Goal: Task Accomplishment & Management: Use online tool/utility

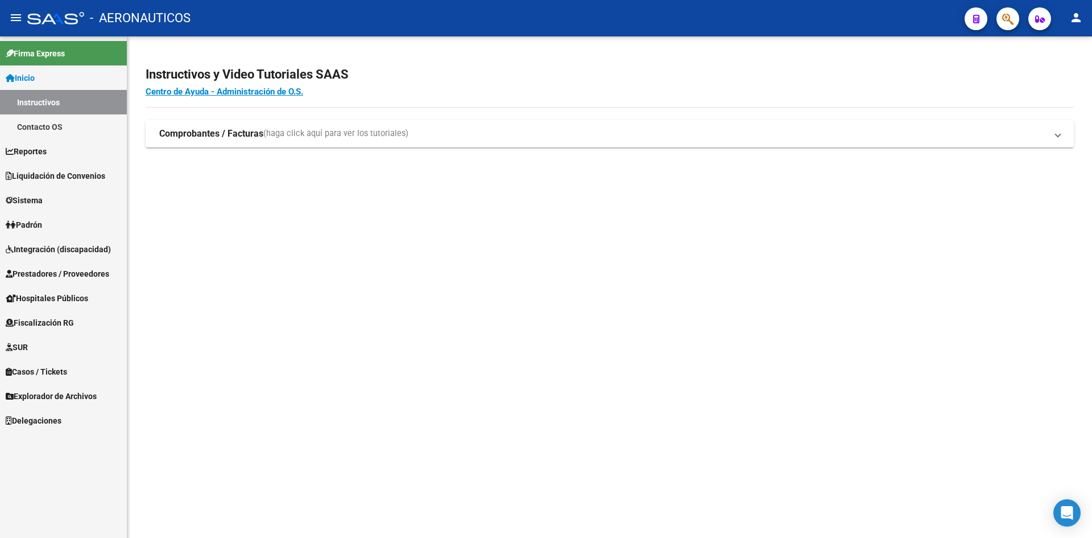
click at [72, 137] on link "Contacto OS" at bounding box center [63, 126] width 127 height 24
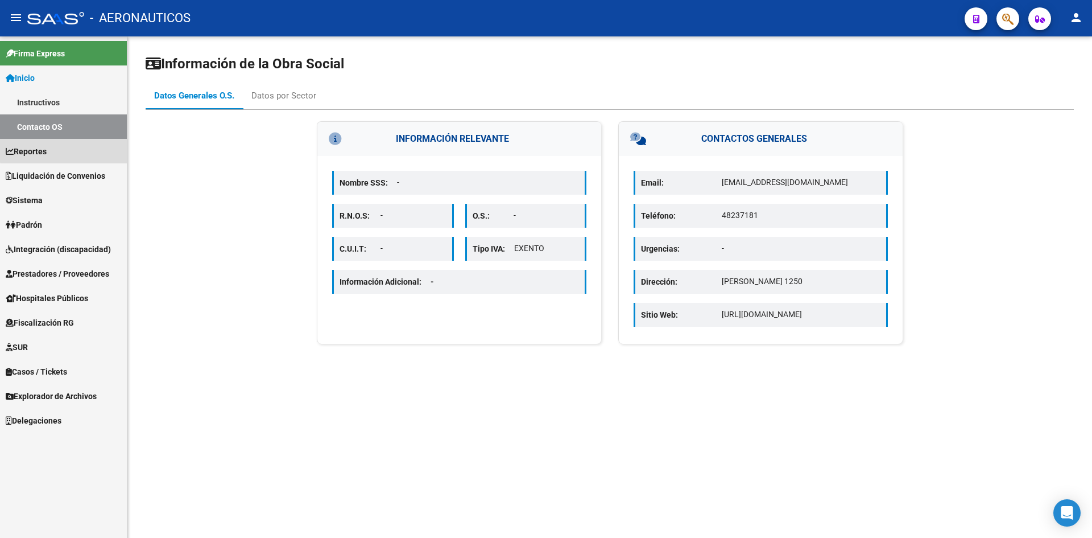
click at [65, 147] on link "Reportes" at bounding box center [63, 151] width 127 height 24
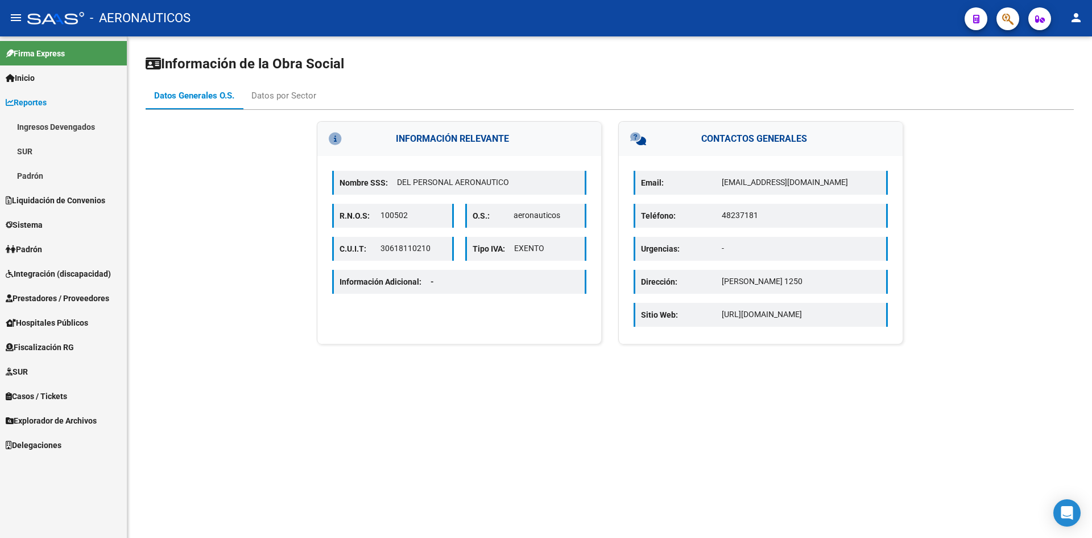
click at [62, 252] on link "Padrón" at bounding box center [63, 249] width 127 height 24
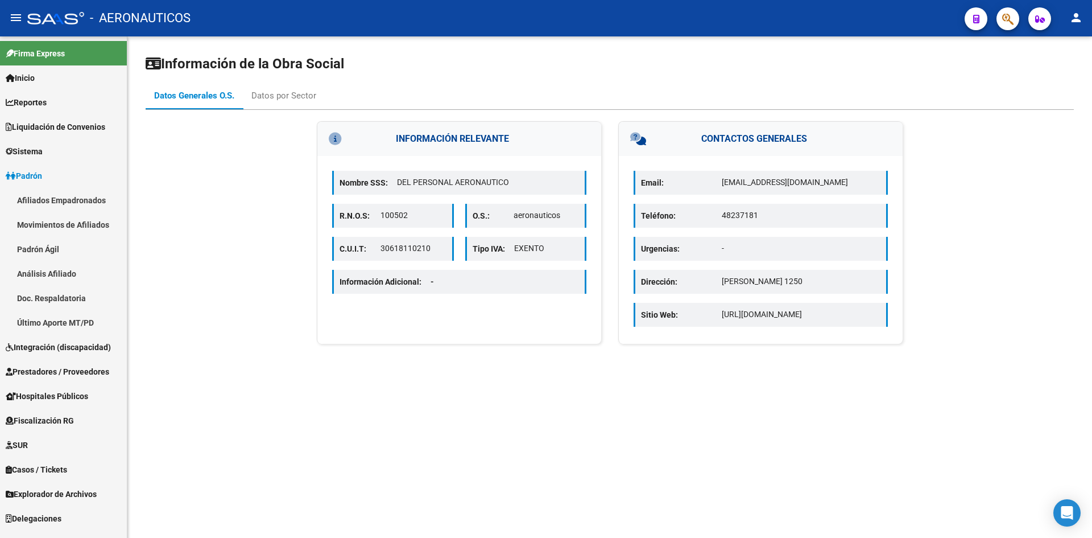
click at [70, 245] on link "Padrón Ágil" at bounding box center [63, 249] width 127 height 24
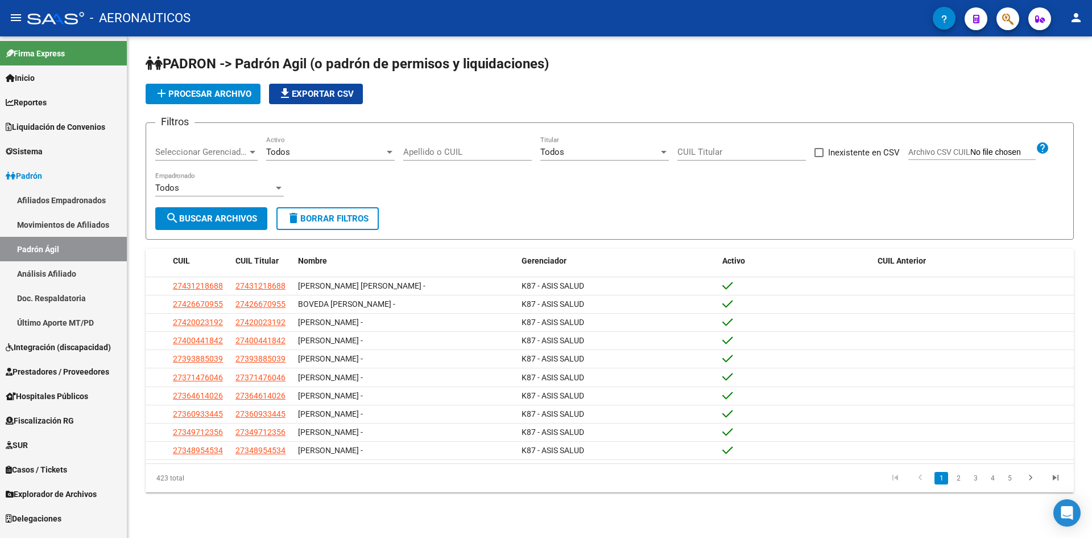
click at [59, 179] on link "Padrón" at bounding box center [63, 175] width 127 height 24
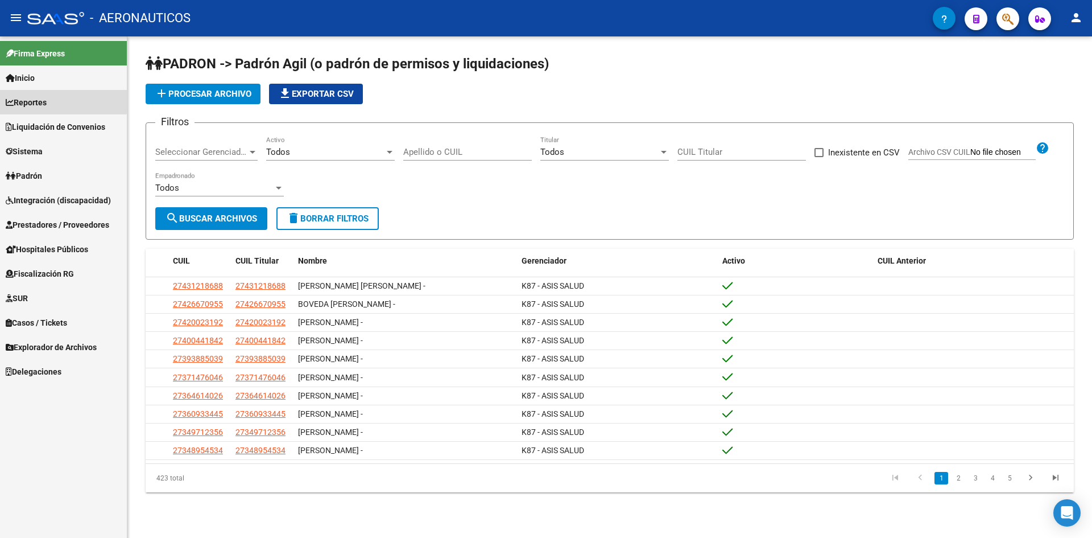
click at [47, 100] on span "Reportes" at bounding box center [26, 102] width 41 height 13
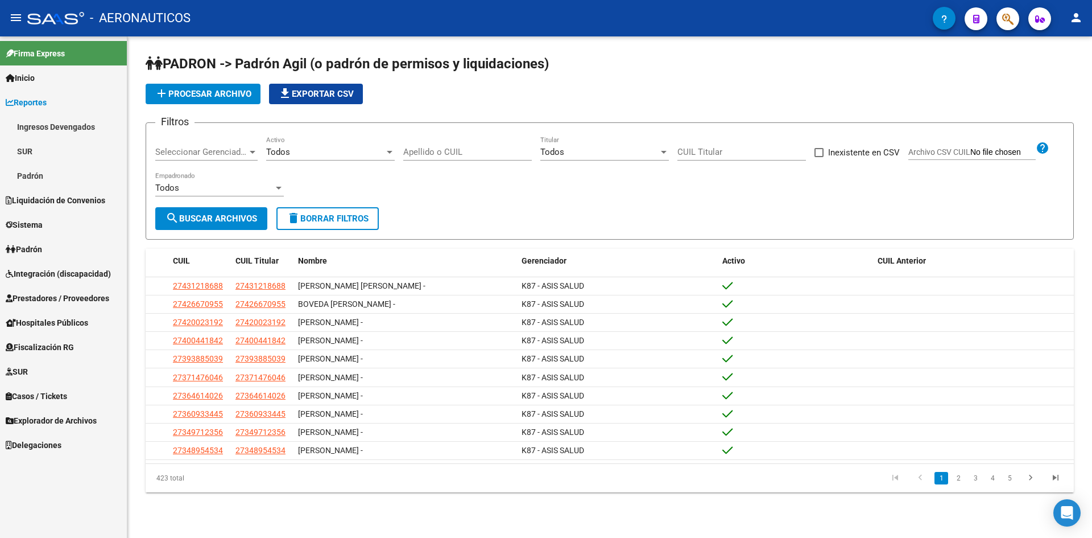
click at [65, 244] on link "Padrón" at bounding box center [63, 249] width 127 height 24
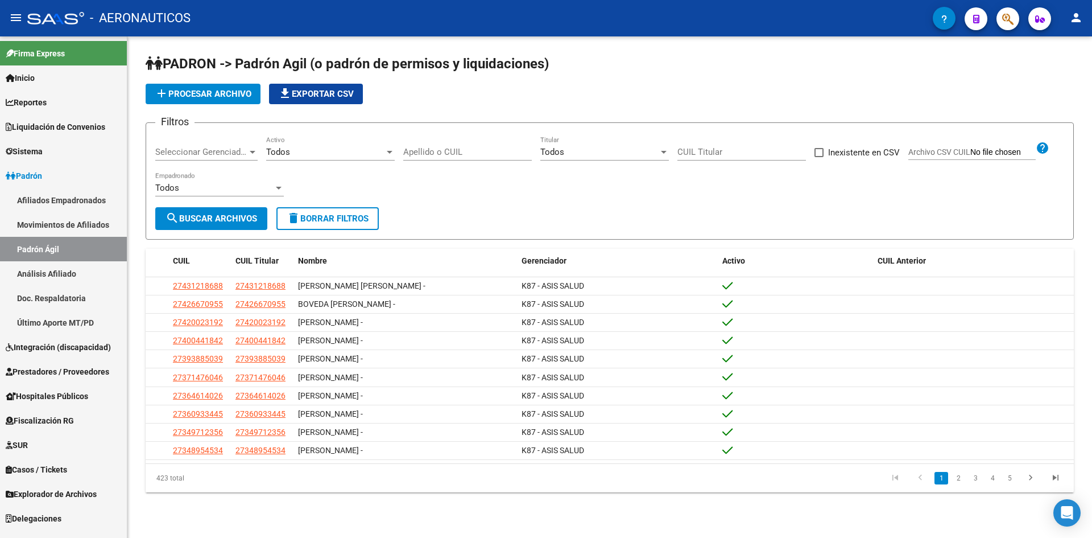
click at [65, 244] on link "Padrón Ágil" at bounding box center [63, 249] width 127 height 24
click at [222, 92] on span "add Procesar archivo" at bounding box center [203, 94] width 97 height 10
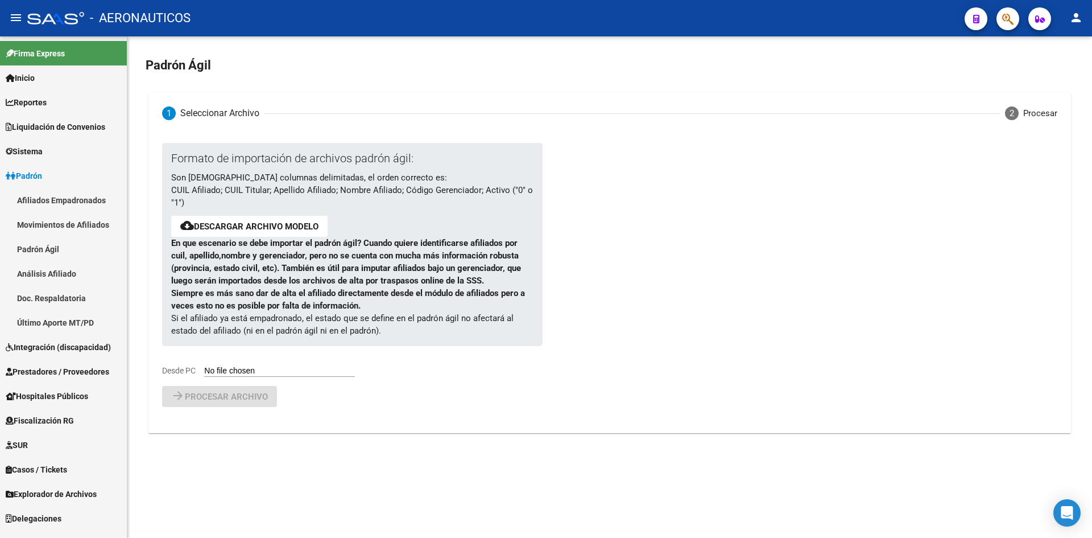
click at [265, 365] on div "Formato de importación de archivos padrón ágil: Son [DEMOGRAPHIC_DATA] columnas…" at bounding box center [343, 260] width 362 height 234
click at [261, 371] on input "Desde PC" at bounding box center [279, 371] width 151 height 11
type input "C:\fakepath\padron-agil (4).csv"
click at [226, 422] on span "Procesar archivo" at bounding box center [226, 426] width 83 height 10
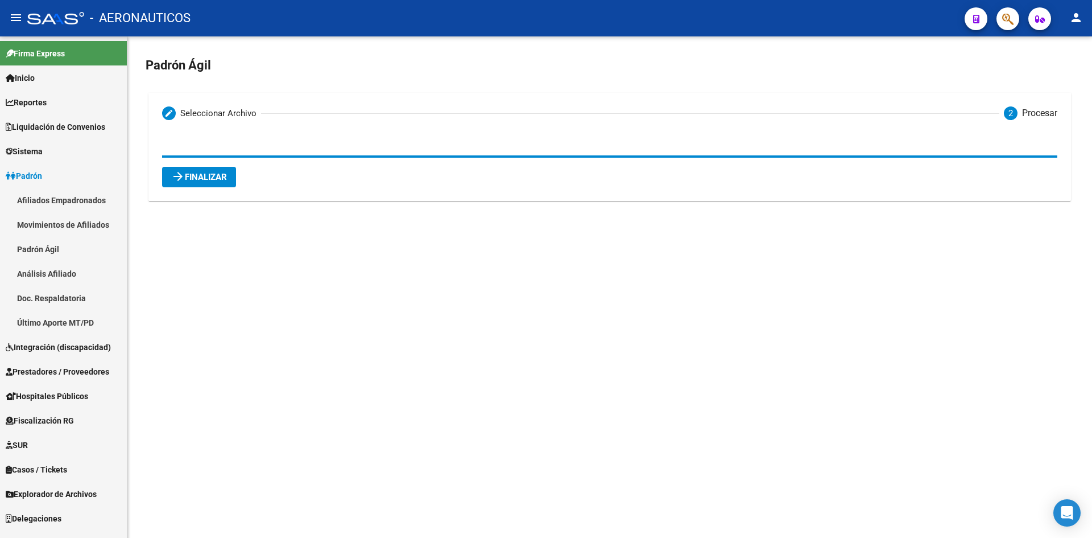
click at [203, 181] on span "arrow_forward Finalizar" at bounding box center [199, 177] width 56 height 10
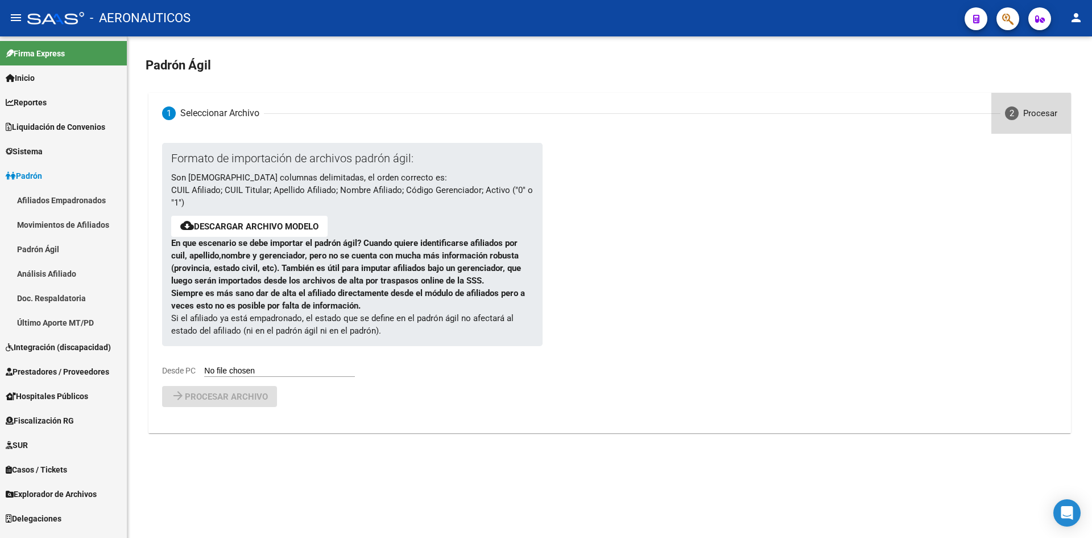
click at [1029, 114] on div "Procesar" at bounding box center [1041, 113] width 34 height 13
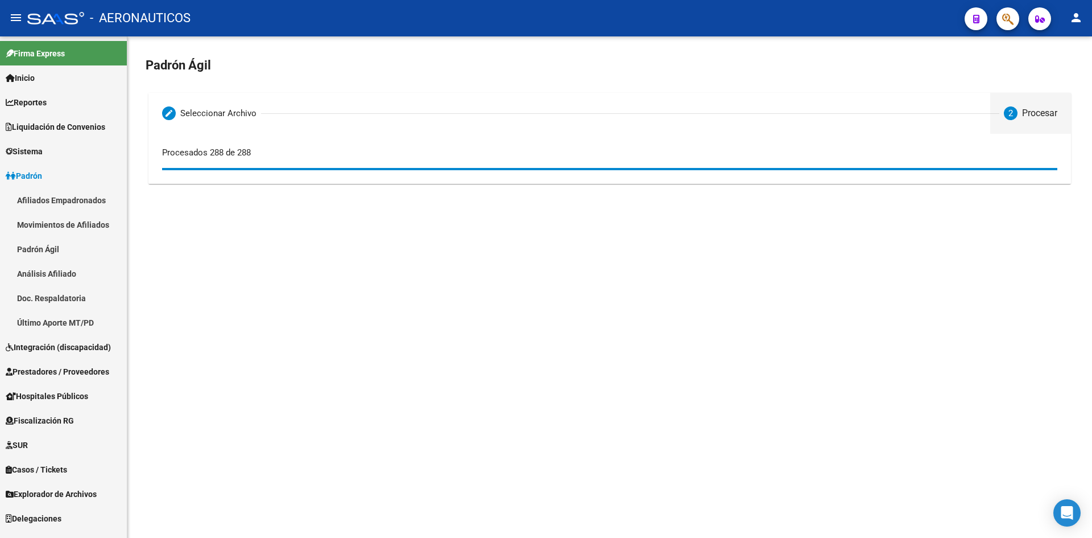
click at [695, 221] on mat-sidenav-content "Padrón Ágil Editable create Seleccionar Archivo 2 Procesar Formato de importaci…" at bounding box center [609, 286] width 965 height 501
click at [440, 213] on div "Padrón Ágil Editable create Seleccionar Archivo 2 Procesar Formato de importaci…" at bounding box center [609, 125] width 965 height 178
click at [1046, 112] on div "Procesar" at bounding box center [1040, 113] width 35 height 13
click at [745, 290] on mat-sidenav-content "Padrón Ágil Editable create Seleccionar Archivo 2 Procesar Formato de importaci…" at bounding box center [609, 286] width 965 height 501
click at [81, 81] on link "Inicio" at bounding box center [63, 77] width 127 height 24
